Goal: Information Seeking & Learning: Learn about a topic

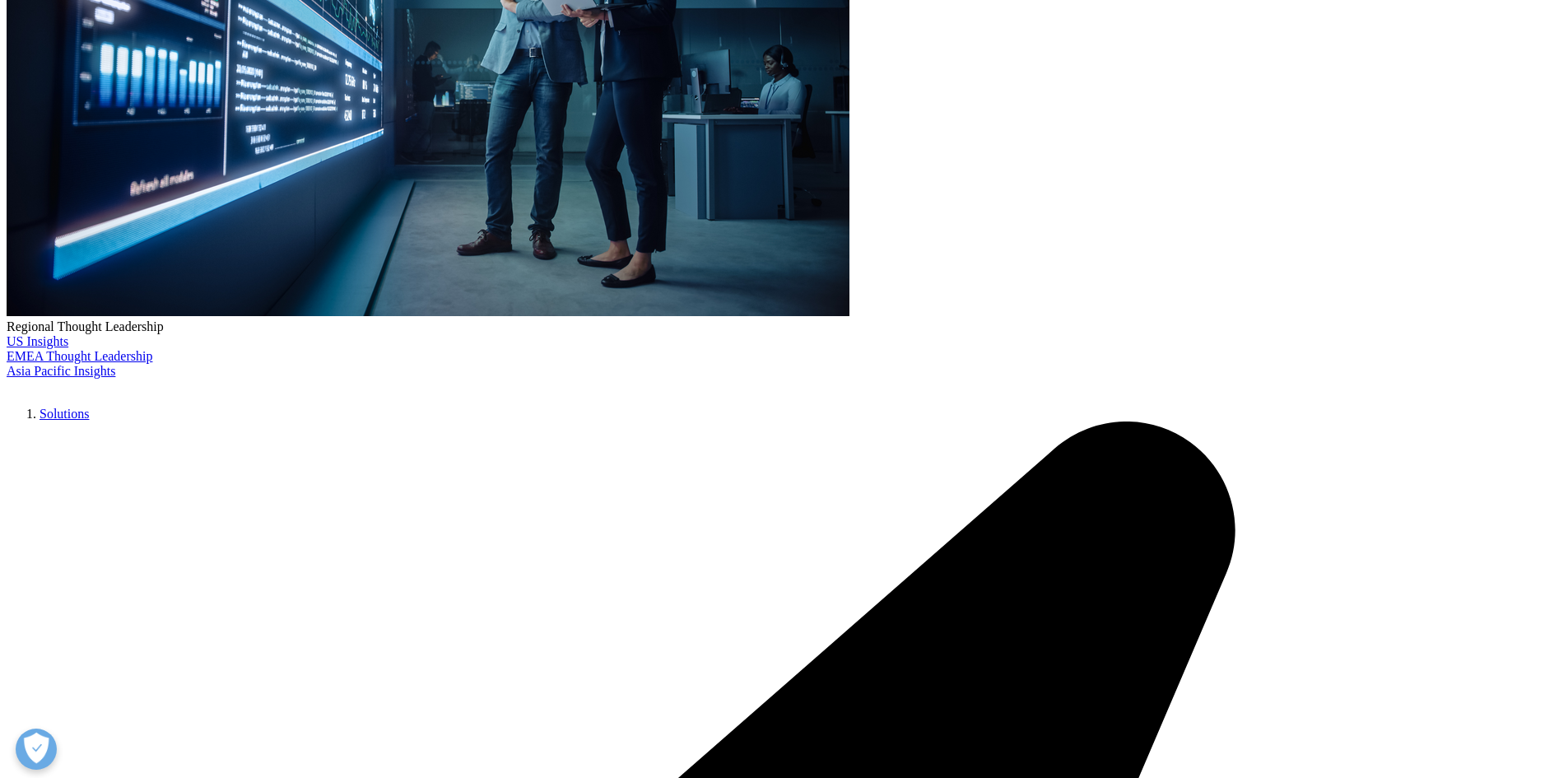
scroll to position [494, 0]
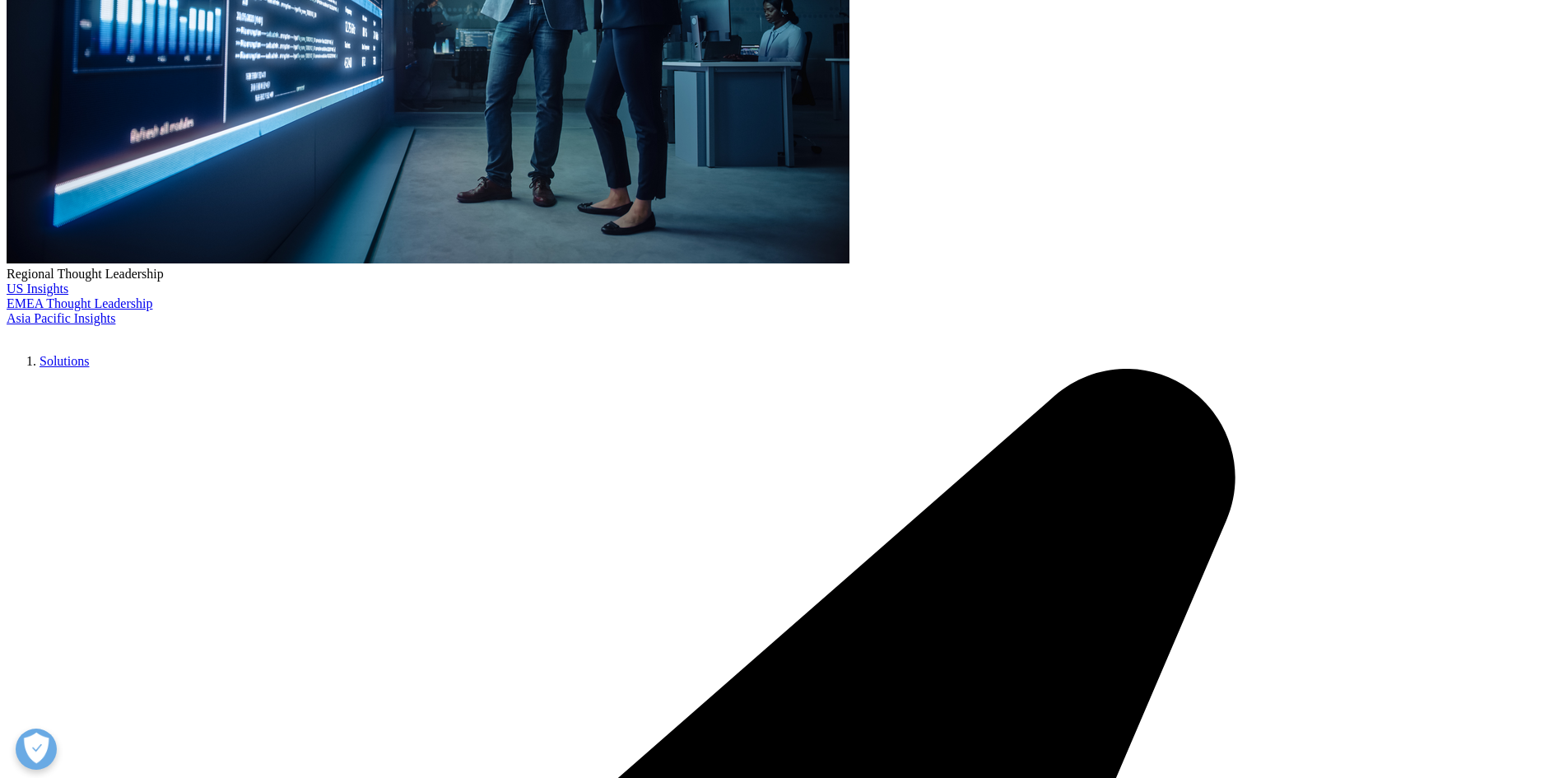
drag, startPoint x: 942, startPoint y: 326, endPoint x: 1252, endPoint y: 460, distance: 337.7
drag, startPoint x: 1266, startPoint y: 469, endPoint x: 1233, endPoint y: 189, distance: 281.9
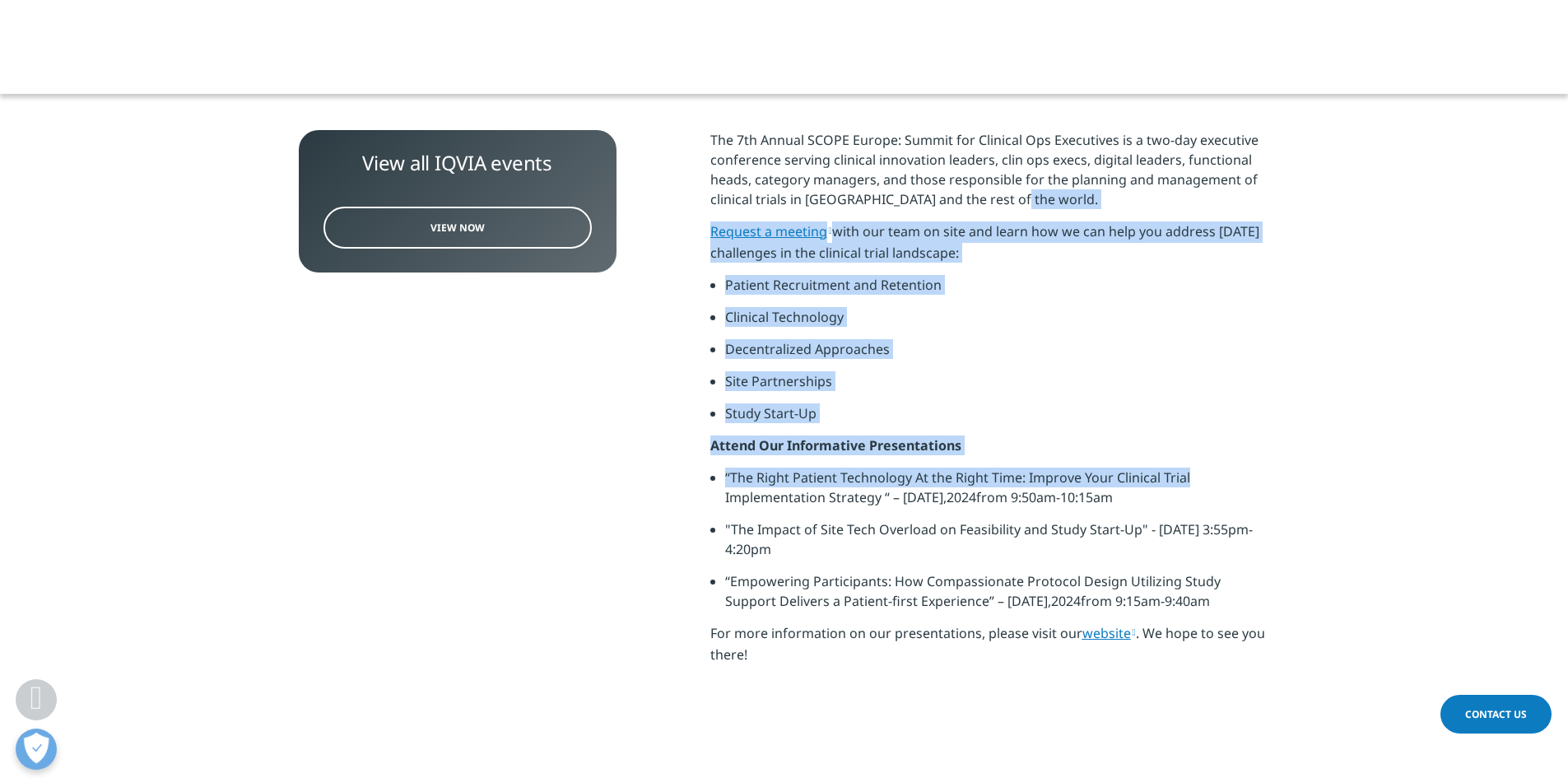
click at [1233, 197] on div "The 7th Annual SCOPE Europe: Summit for Clinical Ops Executives is a two-day ex…" at bounding box center [991, 404] width 560 height 547
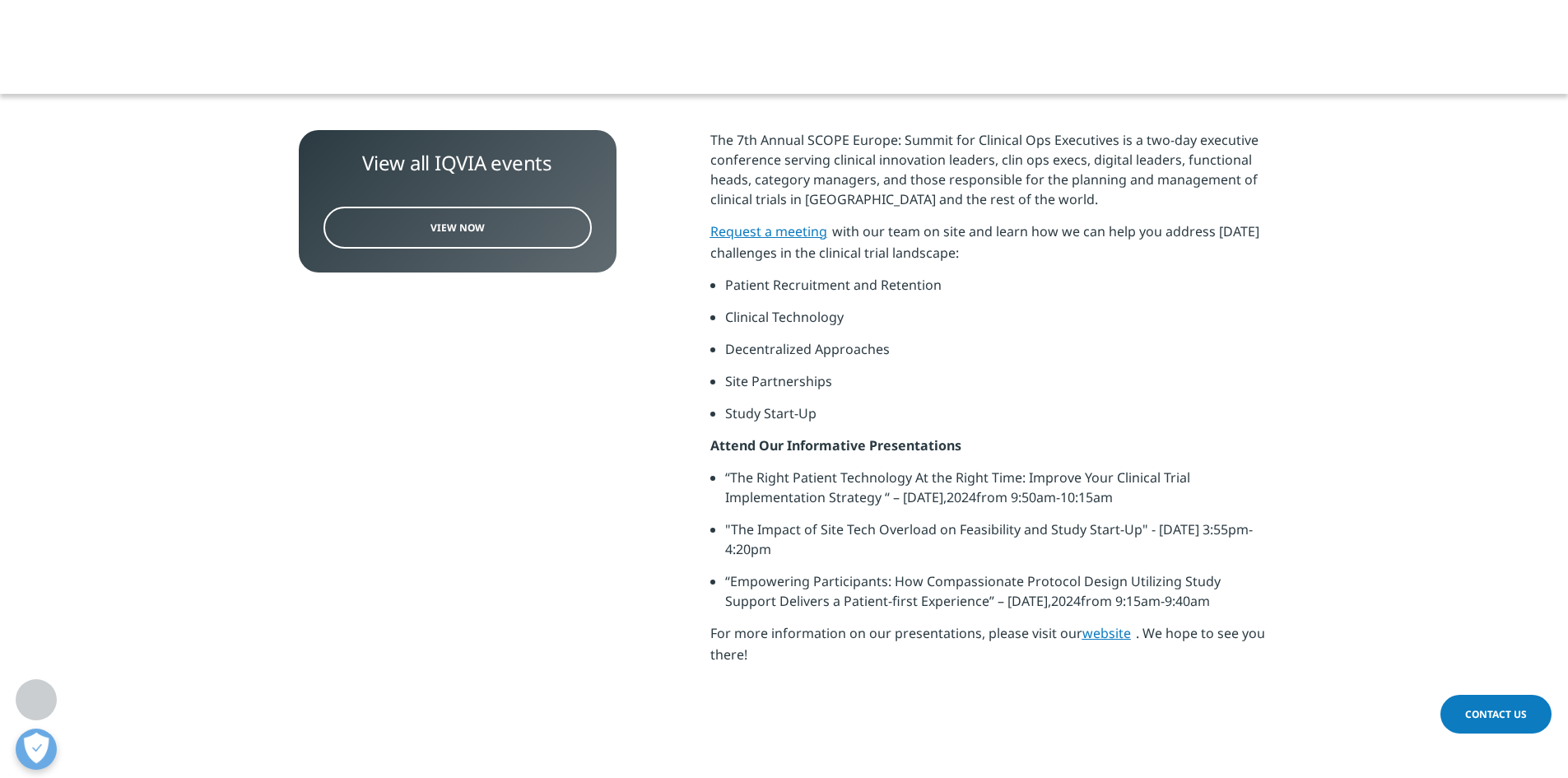
click at [1233, 182] on span "The 7th Annual SCOPE Europe: Summit for Clinical Ops Executives is a two-day ex…" at bounding box center [985, 169] width 549 height 77
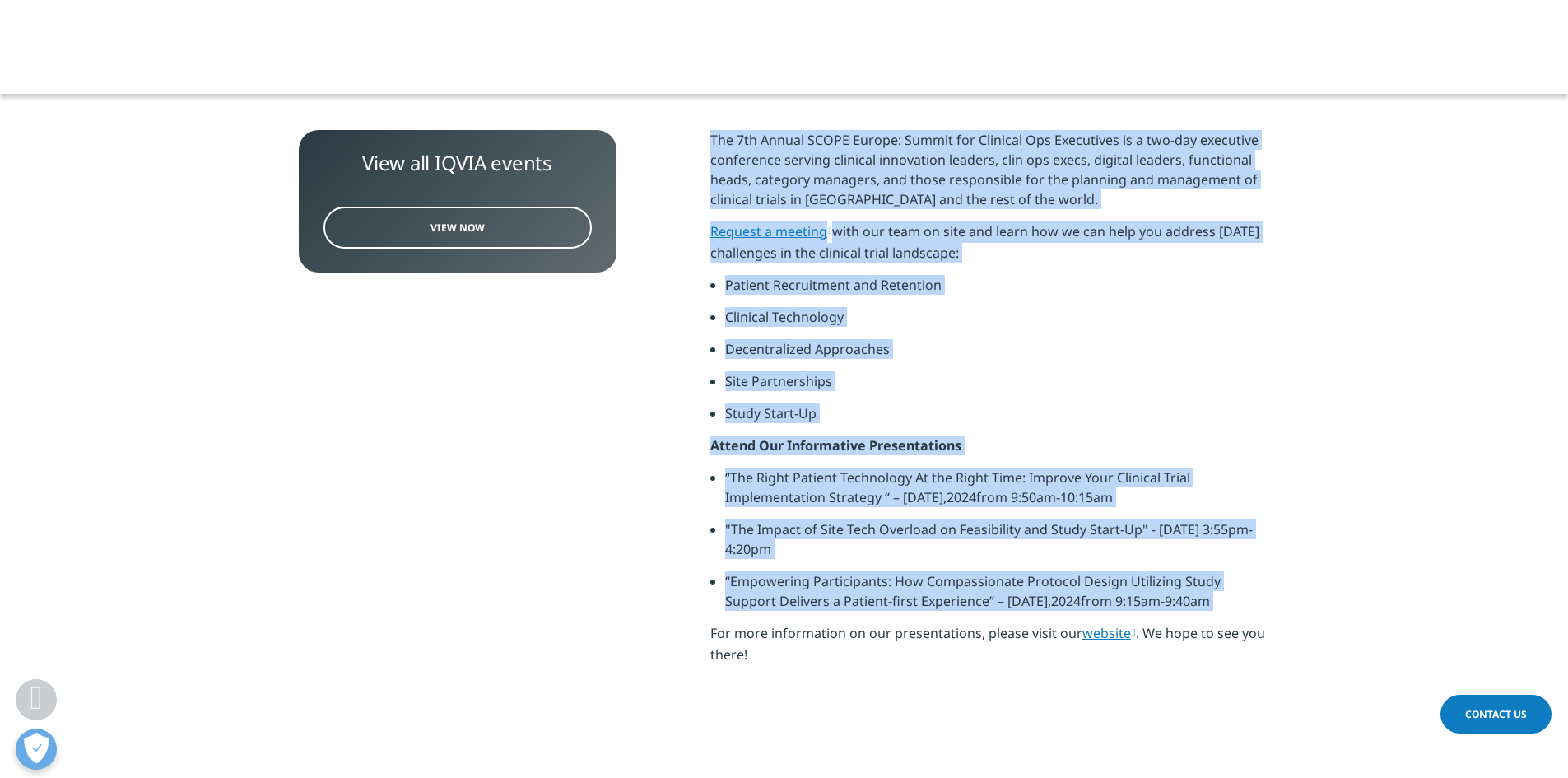
drag, startPoint x: 1233, startPoint y: 182, endPoint x: 1338, endPoint y: 613, distance: 443.6
click at [1338, 613] on section "View all IQVIA events View Now The 7th Annual SCOPE Europe: Summit for Clinical…" at bounding box center [784, 424] width 1568 height 736
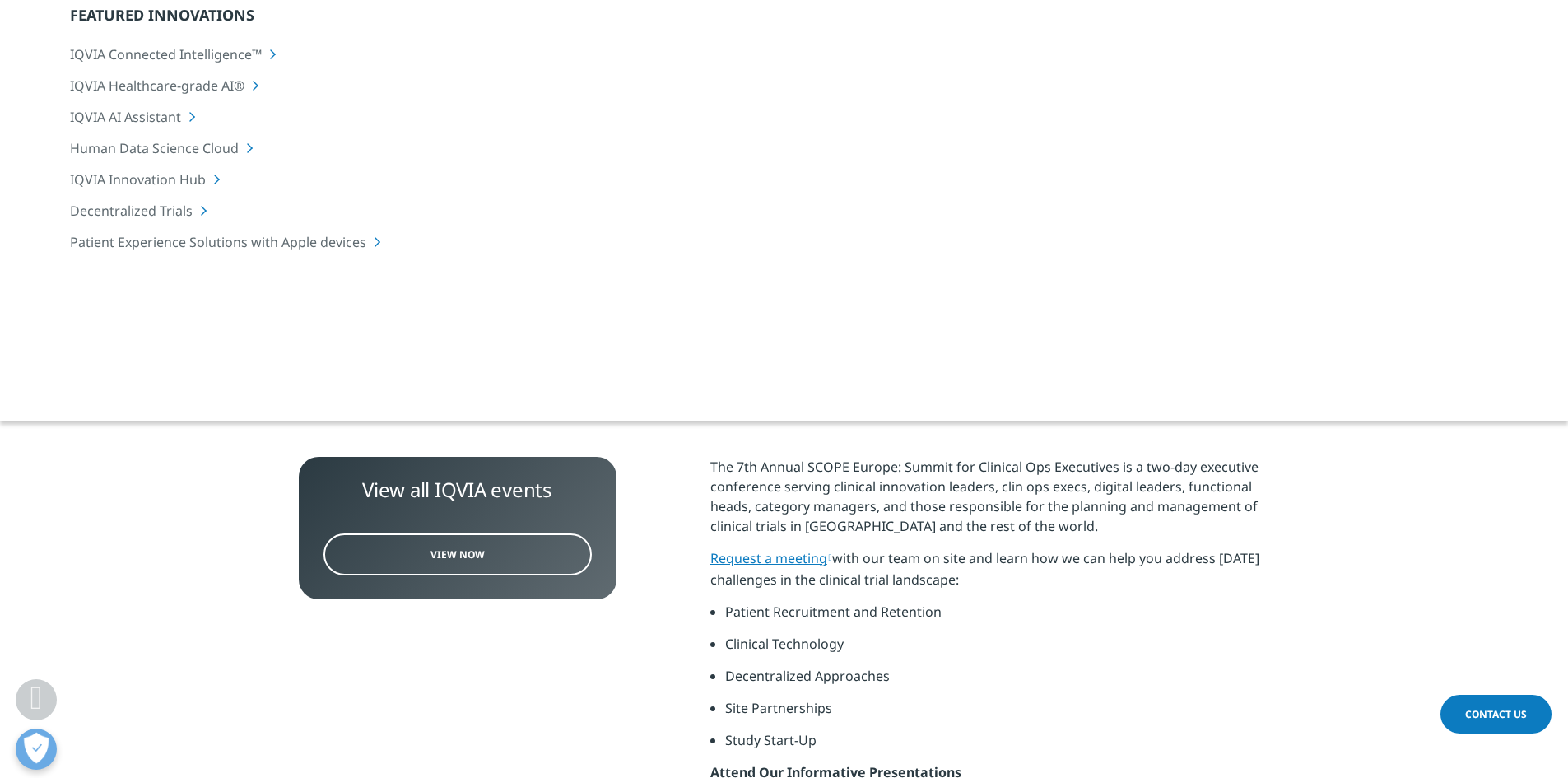
scroll to position [411, 0]
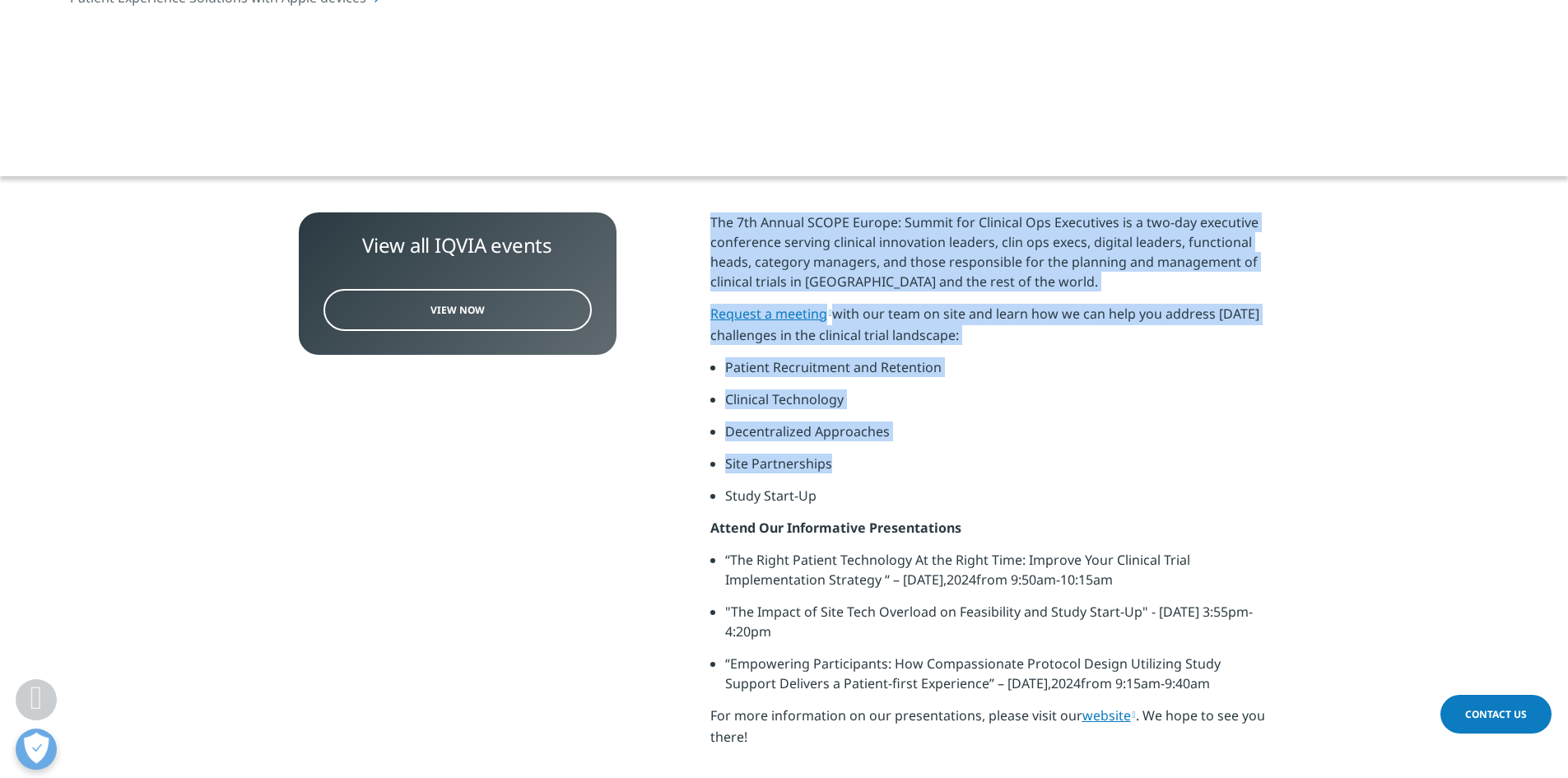
drag, startPoint x: 711, startPoint y: 204, endPoint x: 1252, endPoint y: 523, distance: 628.0
click at [1248, 515] on section "View all IQVIA events View Now The 7th Annual SCOPE Europe: Summit for Clinical…" at bounding box center [784, 506] width 1568 height 736
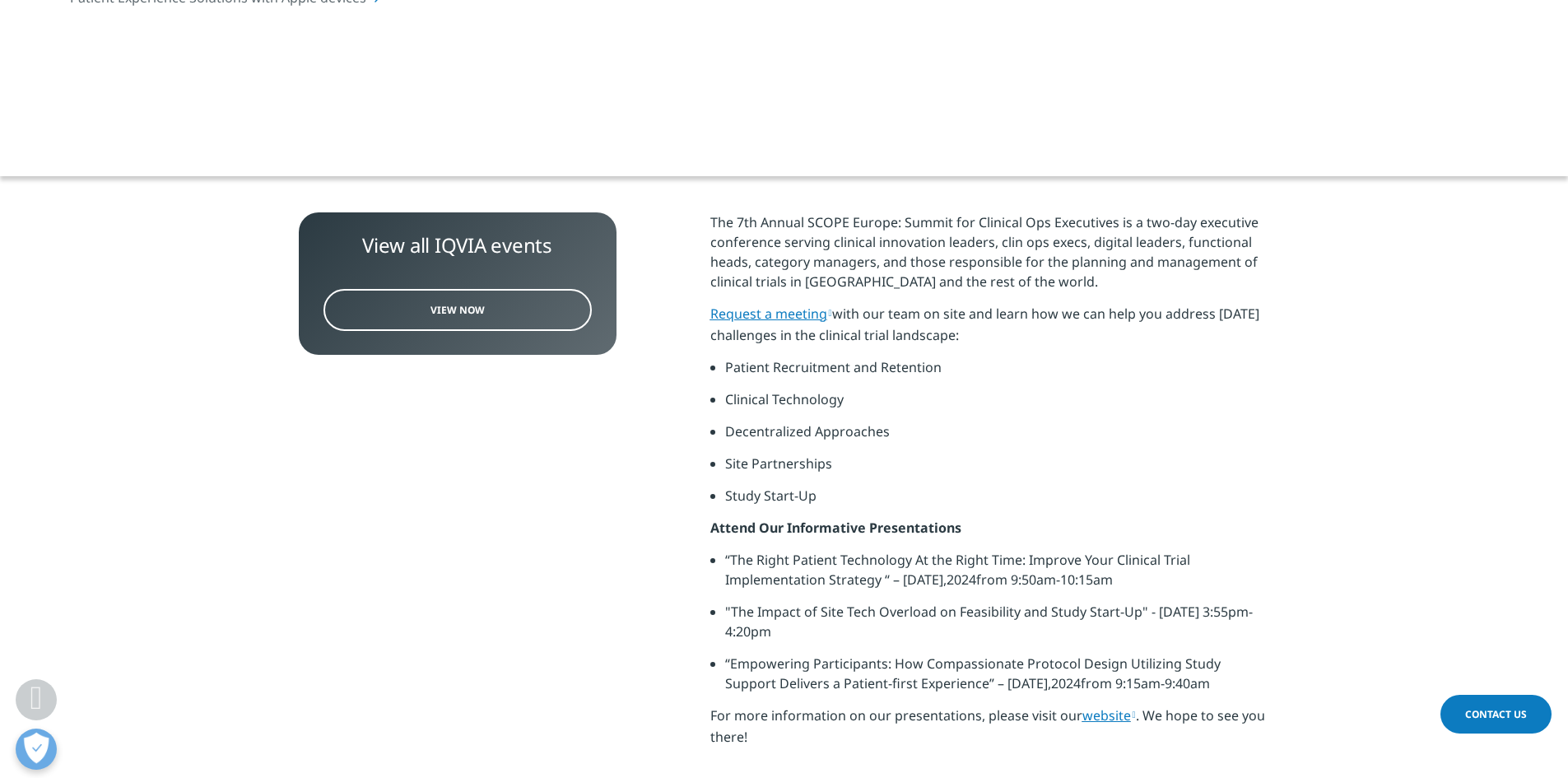
click at [1252, 523] on p "Attend Our Informative Presentations" at bounding box center [991, 534] width 560 height 32
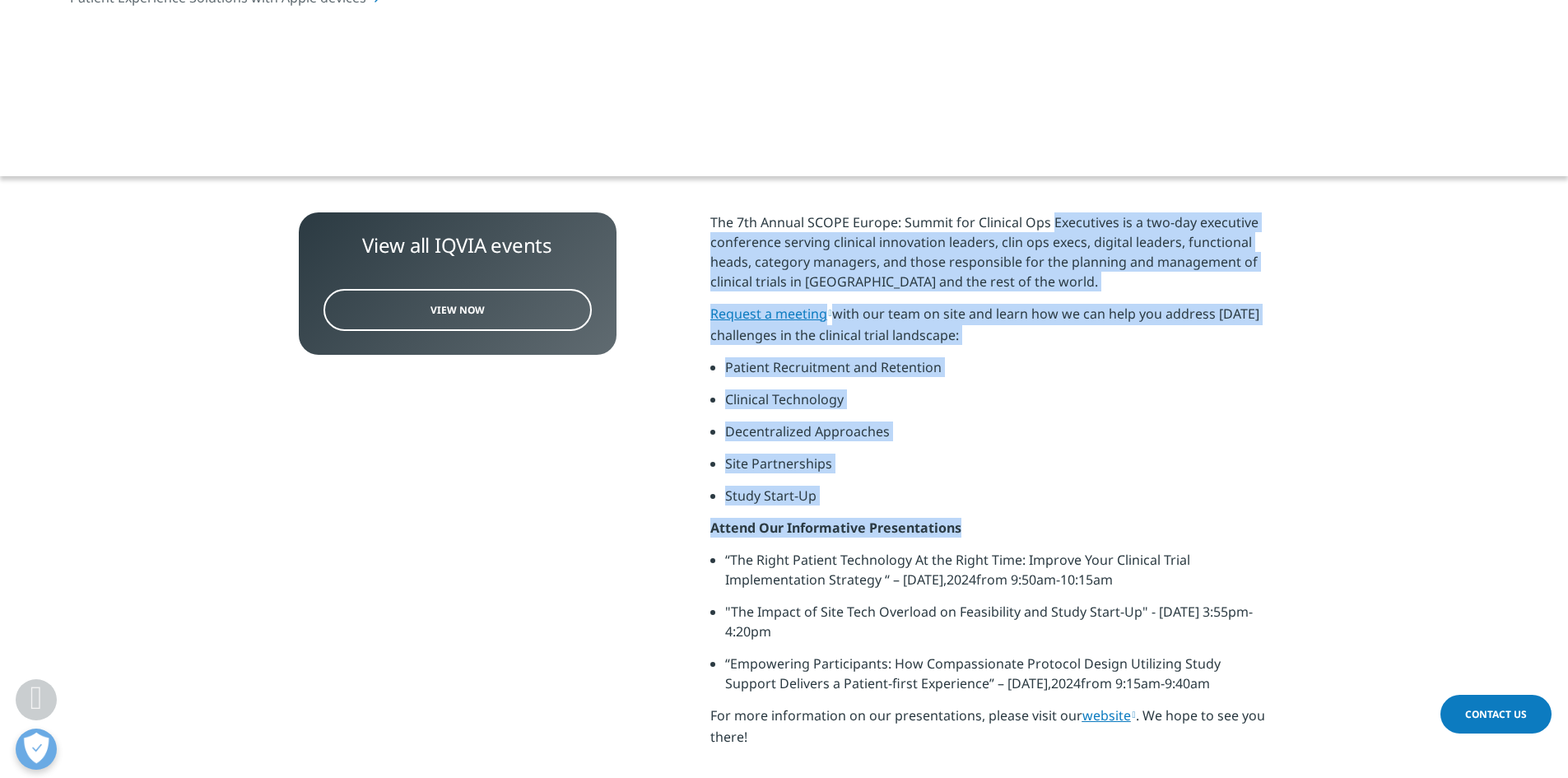
drag, startPoint x: 1252, startPoint y: 523, endPoint x: 1057, endPoint y: 222, distance: 358.6
click at [1058, 226] on div "The 7th Annual SCOPE Europe: Summit for Clinical Ops Executives is a two-day ex…" at bounding box center [991, 486] width 560 height 547
click at [1057, 222] on span "The 7th Annual SCOPE Europe: Summit for Clinical Ops Executives is a two-day ex…" at bounding box center [985, 251] width 549 height 77
drag, startPoint x: 1057, startPoint y: 222, endPoint x: 1154, endPoint y: 488, distance: 283.1
click at [1154, 487] on div "The 7th Annual SCOPE Europe: Summit for Clinical Ops Executives is a two-day ex…" at bounding box center [991, 486] width 560 height 547
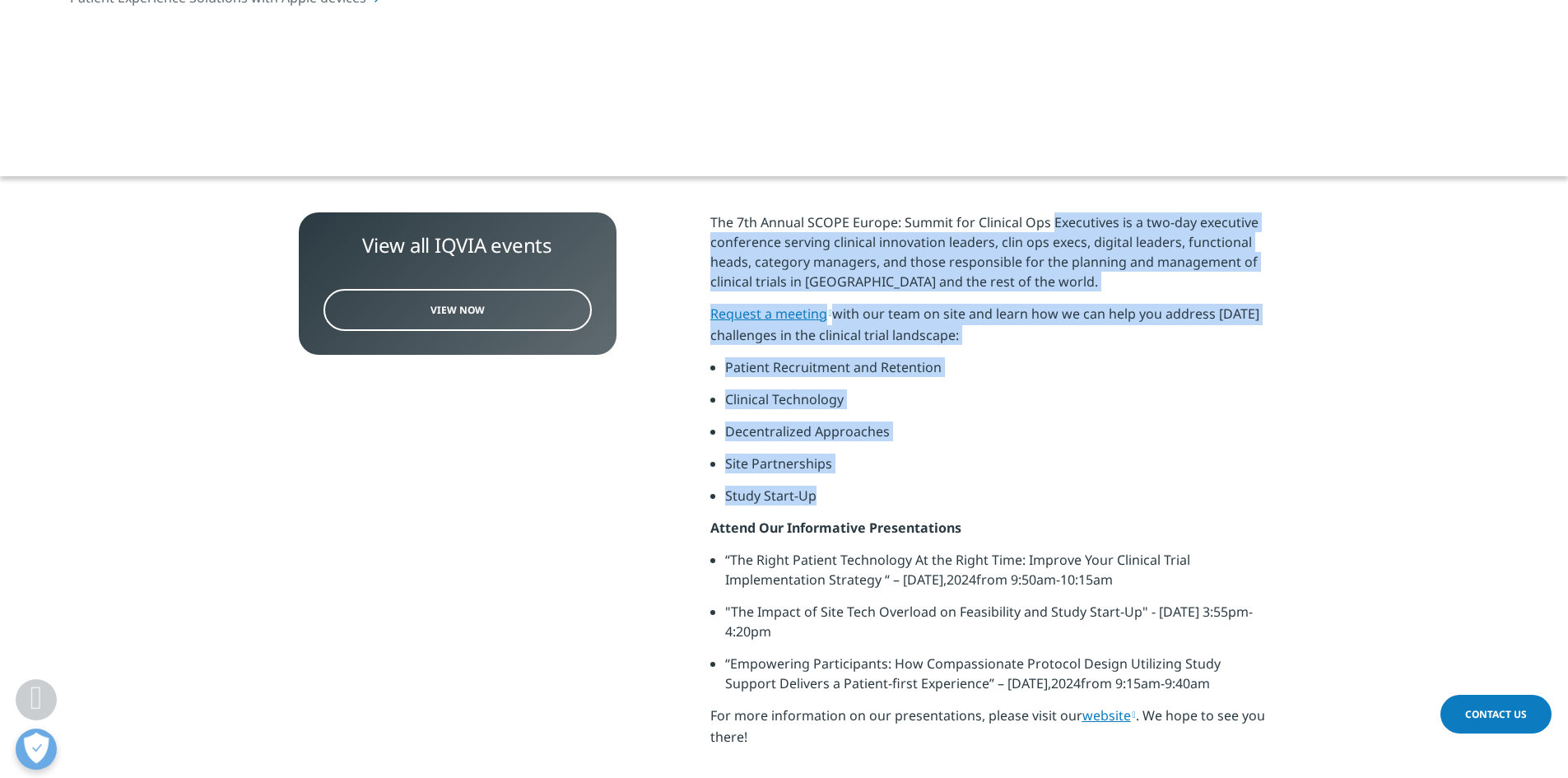
click at [1154, 488] on li "Study Start-Up" at bounding box center [997, 502] width 545 height 32
